Goal: Task Accomplishment & Management: Use online tool/utility

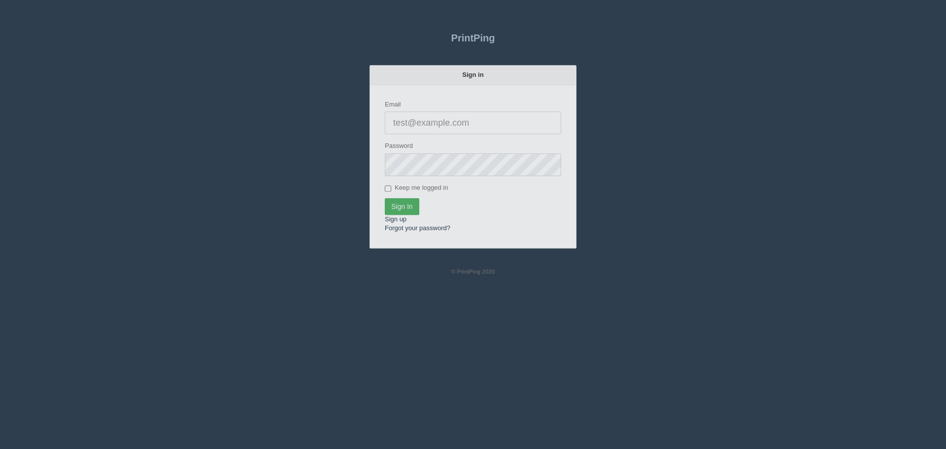
type input "[PERSON_NAME][EMAIL_ADDRESS][DOMAIN_NAME]"
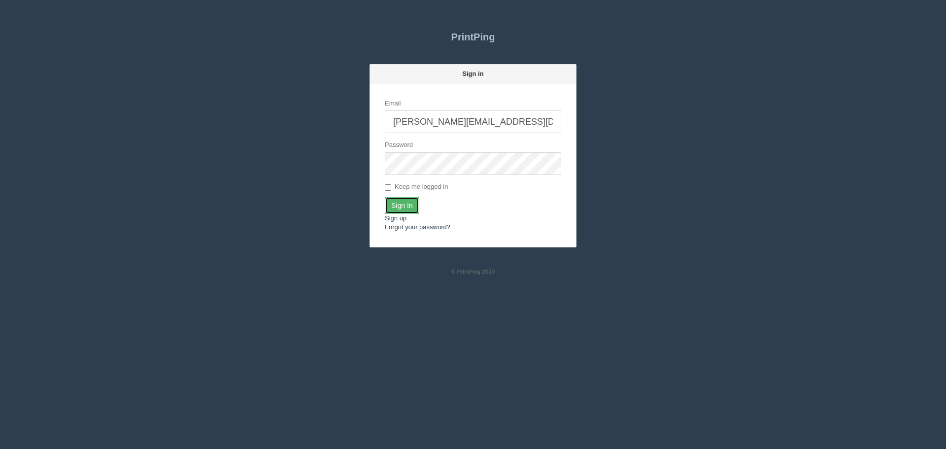
click at [400, 203] on input "Sign In" at bounding box center [402, 205] width 35 height 17
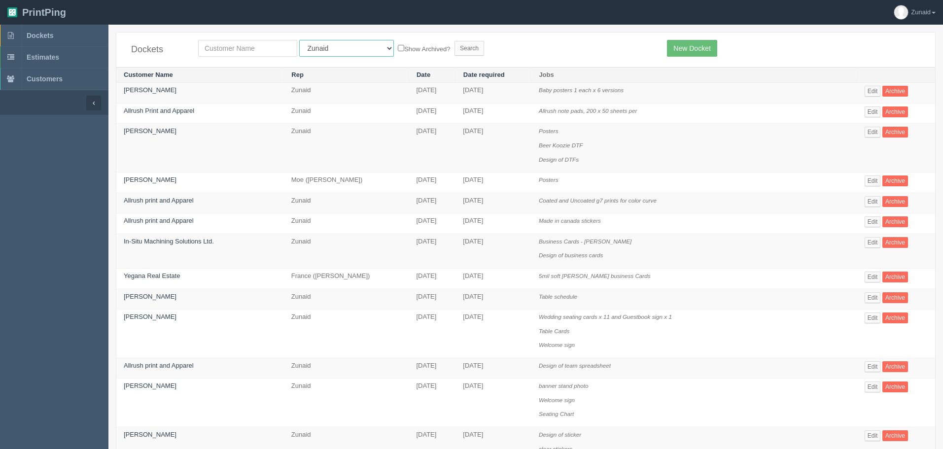
click at [343, 49] on select "All Users Ali Ali Test 1 Aly Amy Ankit Arif Brandon Dan France Greg Jim Mark Ma…" at bounding box center [346, 48] width 95 height 17
select select "1"
click at [299, 40] on select "All Users Ali Ali Test 1 Aly Amy Ankit Arif Brandon Dan France Greg Jim Mark Ma…" at bounding box center [346, 48] width 95 height 17
click at [263, 48] on input "text" at bounding box center [247, 48] width 99 height 17
type input "tile"
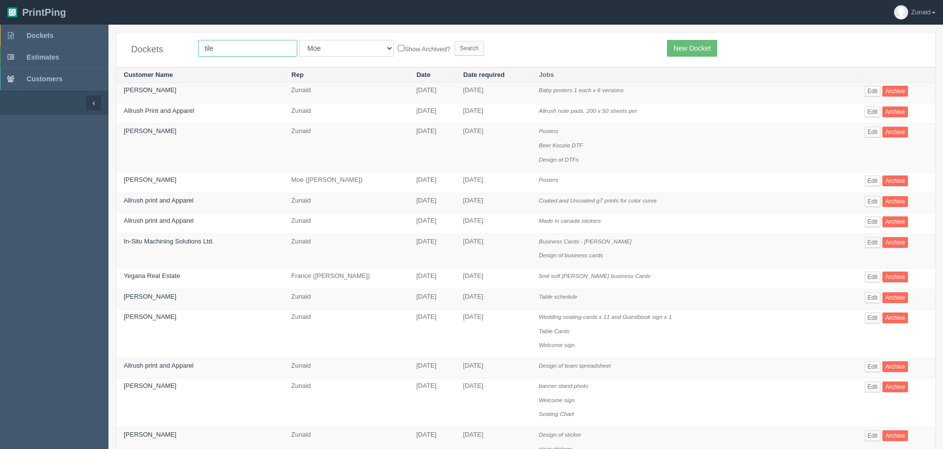
click at [454, 41] on input "Search" at bounding box center [469, 48] width 30 height 15
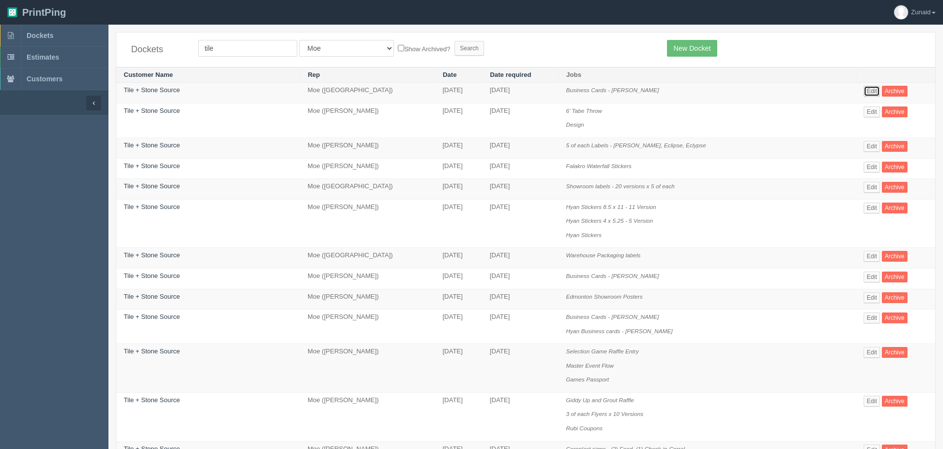
click at [866, 88] on link "Edit" at bounding box center [872, 91] width 16 height 11
drag, startPoint x: 245, startPoint y: 51, endPoint x: 110, endPoint y: 39, distance: 135.5
click at [110, 39] on div "Dockets tile All Users Ali Ali Test 1 Aly Amy Ankit Arif Brandon Dan France Gre…" at bounding box center [525, 446] width 835 height 829
type input "trip"
click at [454, 41] on input "Search" at bounding box center [469, 48] width 30 height 15
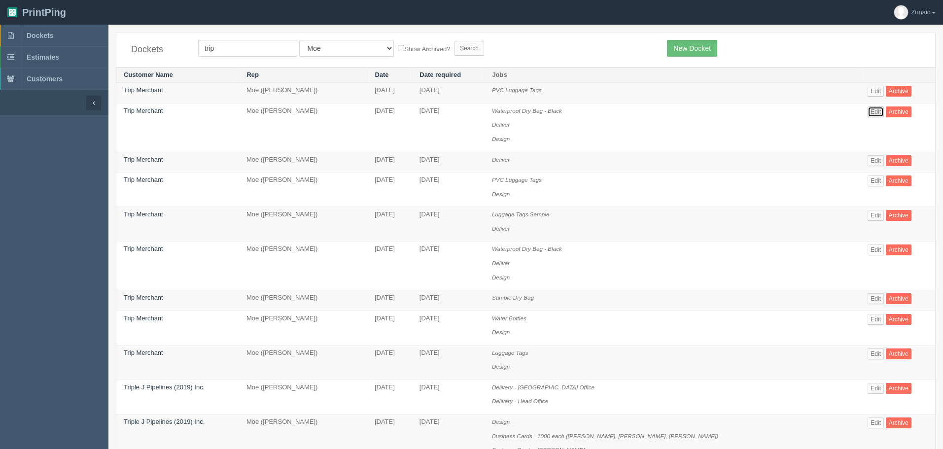
click at [878, 110] on link "Edit" at bounding box center [876, 111] width 16 height 11
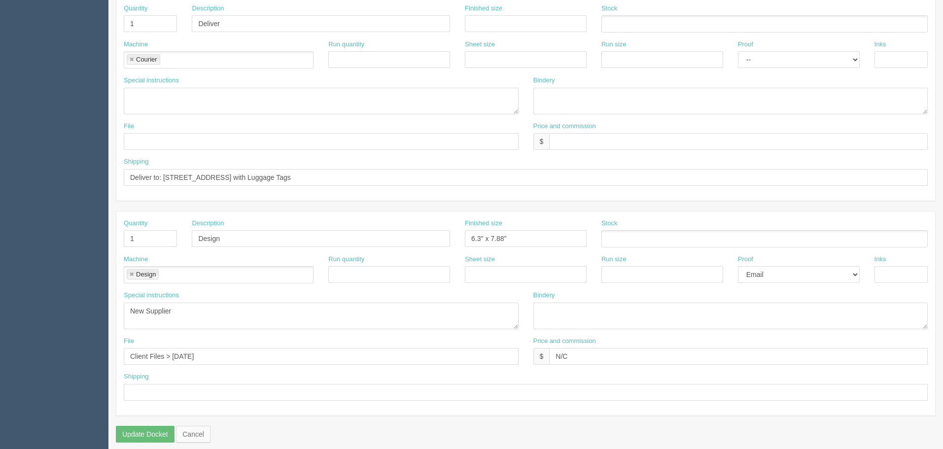
scroll to position [446, 0]
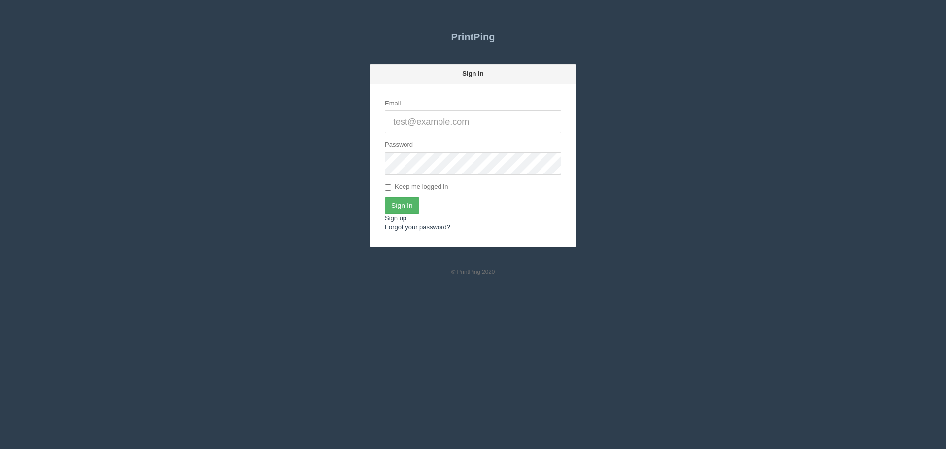
type input "[PERSON_NAME][EMAIL_ADDRESS][DOMAIN_NAME]"
click at [409, 200] on input "Sign In" at bounding box center [402, 205] width 35 height 17
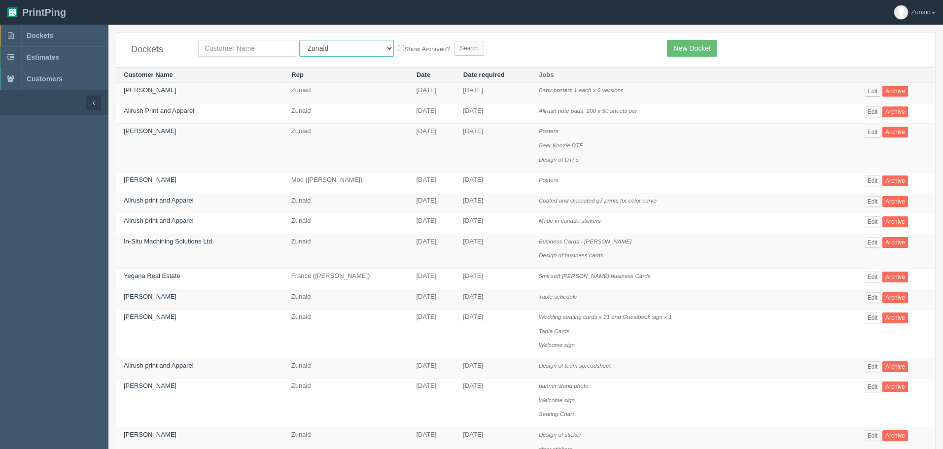
click at [316, 50] on select "All Users Ali Ali Test 1 Aly Amy Ankit Arif Brandon Dan France Greg Jim Mark Ma…" at bounding box center [346, 48] width 95 height 17
select select "14"
click at [299, 40] on select "All Users Ali Ali Test 1 Aly Amy Ankit Arif Brandon Dan France Greg Jim Mark Ma…" at bounding box center [346, 48] width 95 height 17
click at [454, 51] on input "Search" at bounding box center [469, 48] width 30 height 15
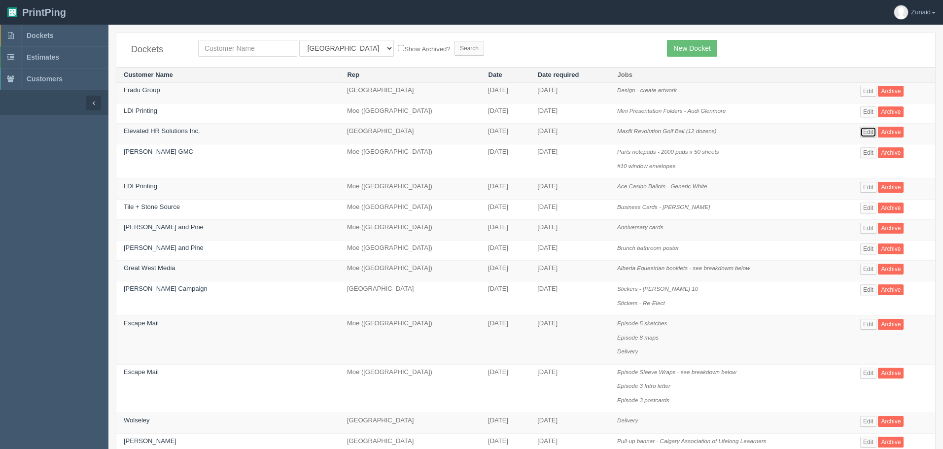
click at [860, 130] on link "Edit" at bounding box center [868, 132] width 16 height 11
